Goal: Navigation & Orientation: Find specific page/section

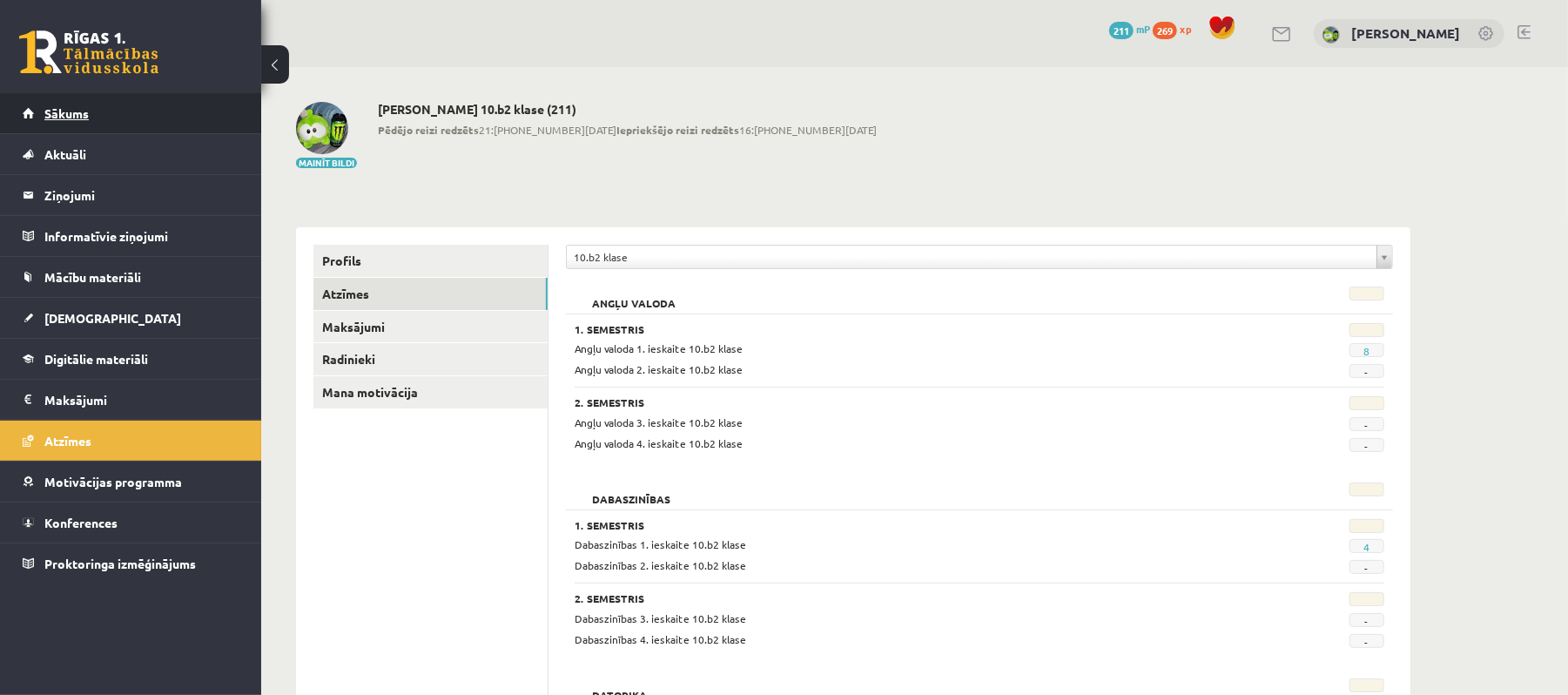
click at [154, 119] on link "Sākums" at bounding box center [130, 113] width 217 height 40
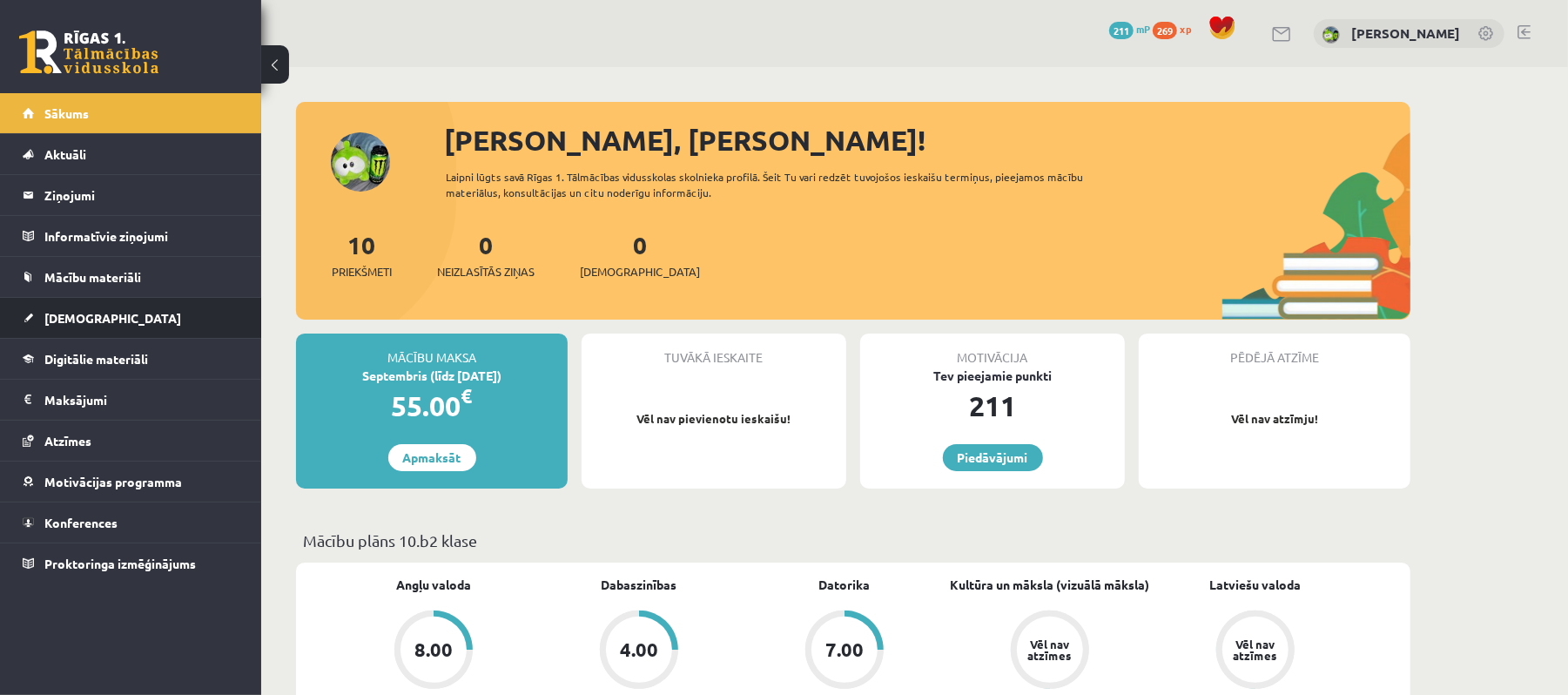
scroll to position [232, 0]
